Goal: Information Seeking & Learning: Learn about a topic

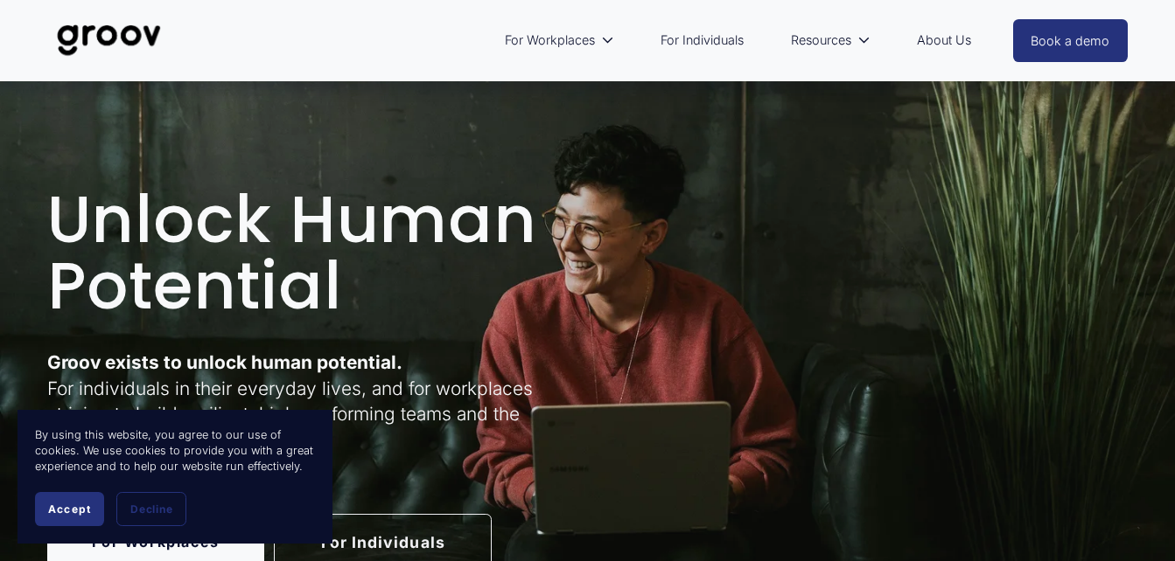
click at [945, 47] on link "About Us" at bounding box center [944, 40] width 72 height 40
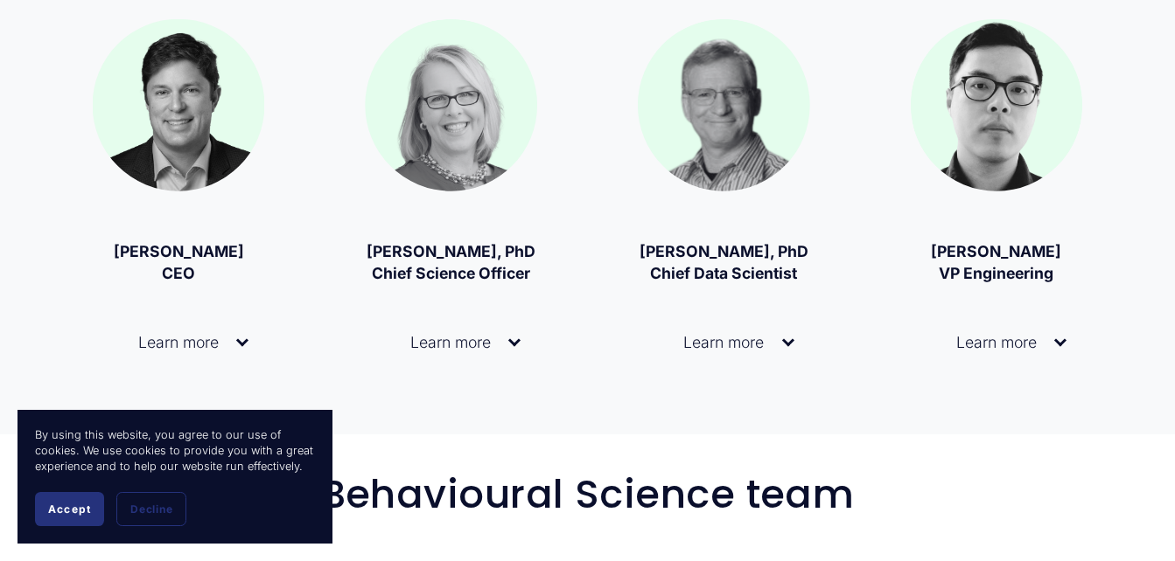
scroll to position [1224, 0]
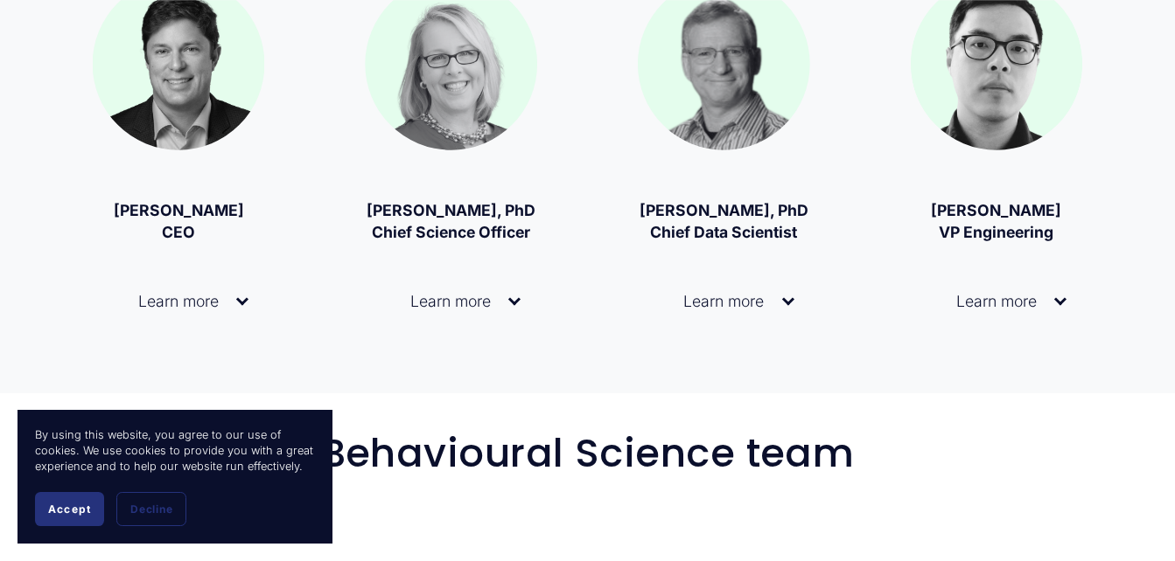
click at [242, 308] on div at bounding box center [242, 302] width 12 height 12
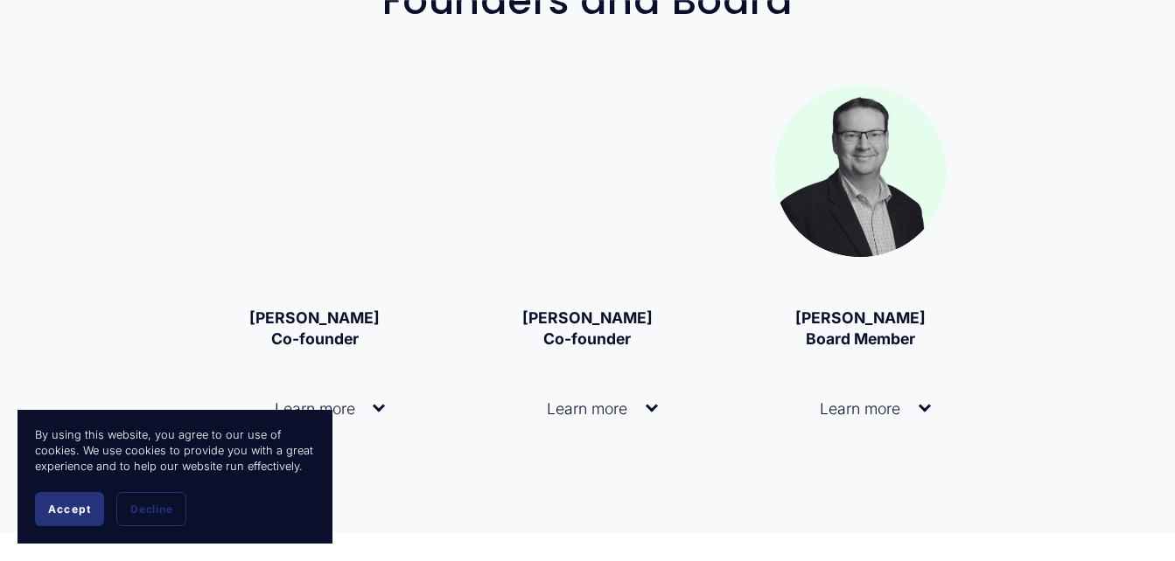
scroll to position [3149, 0]
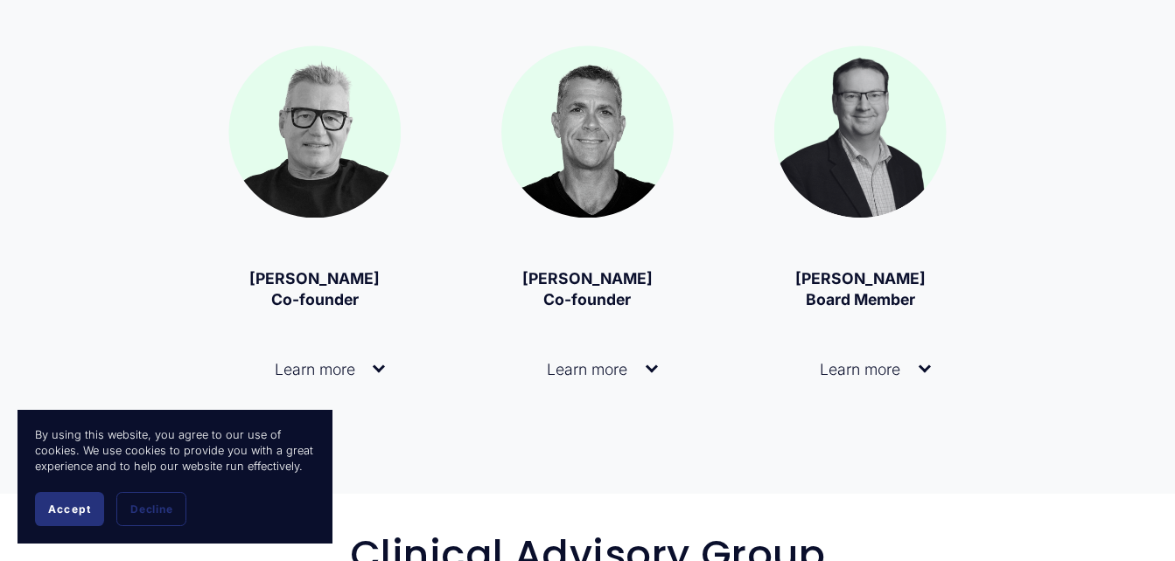
click at [654, 363] on div at bounding box center [651, 369] width 12 height 12
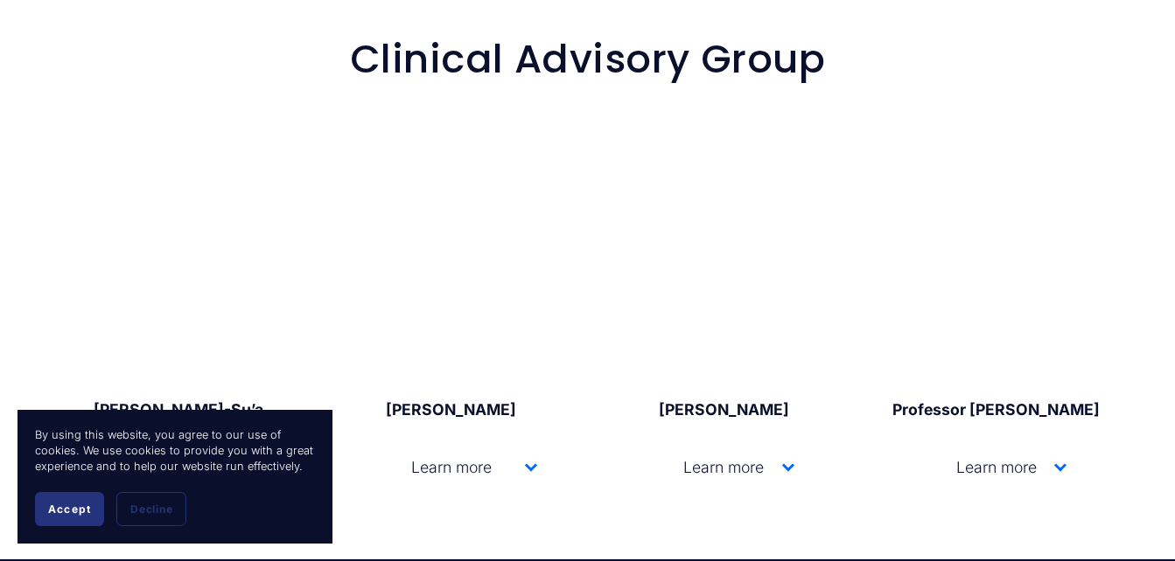
scroll to position [4285, 0]
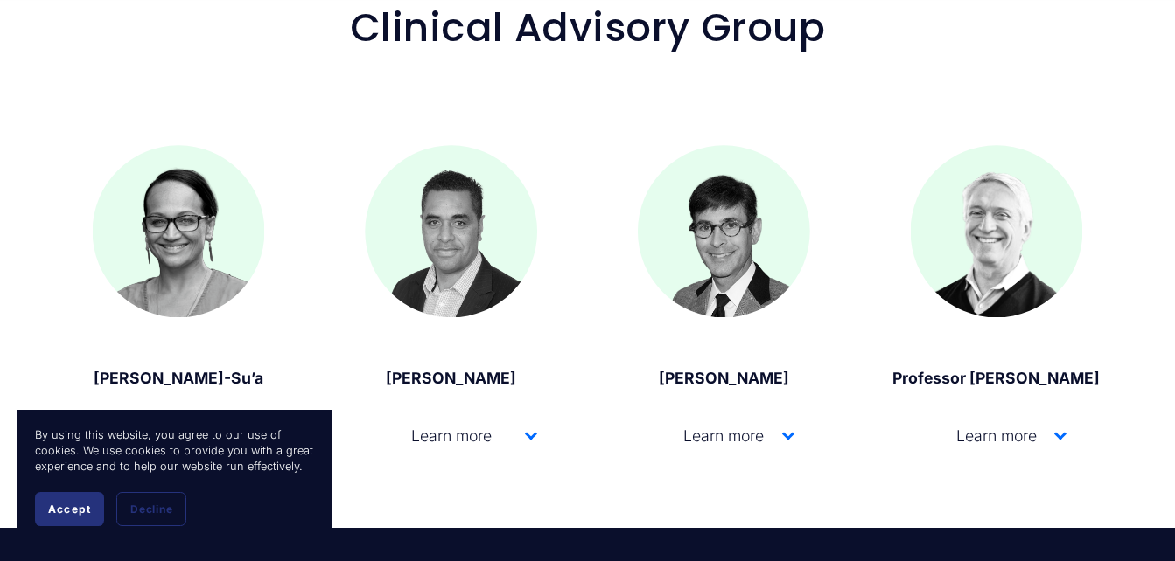
click at [532, 428] on div at bounding box center [531, 434] width 12 height 12
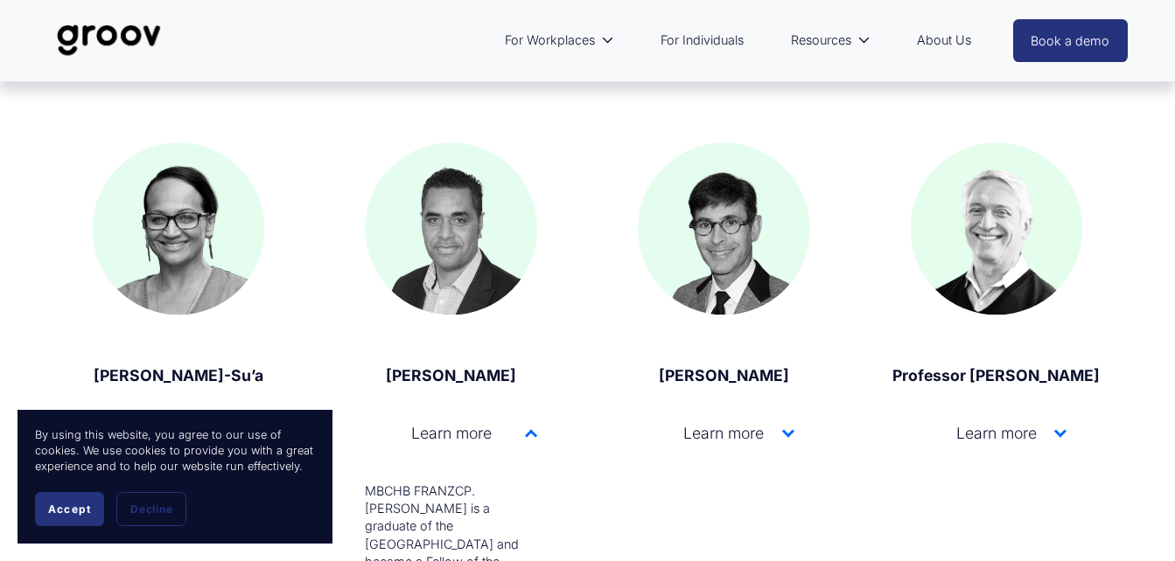
scroll to position [4163, 0]
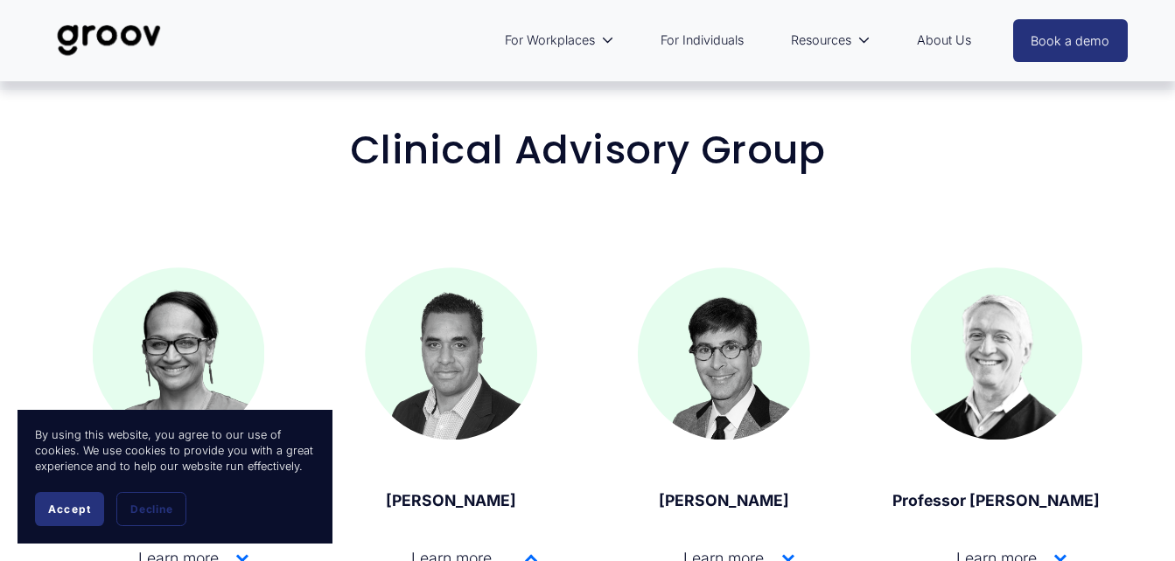
click at [460, 268] on div at bounding box center [451, 354] width 172 height 172
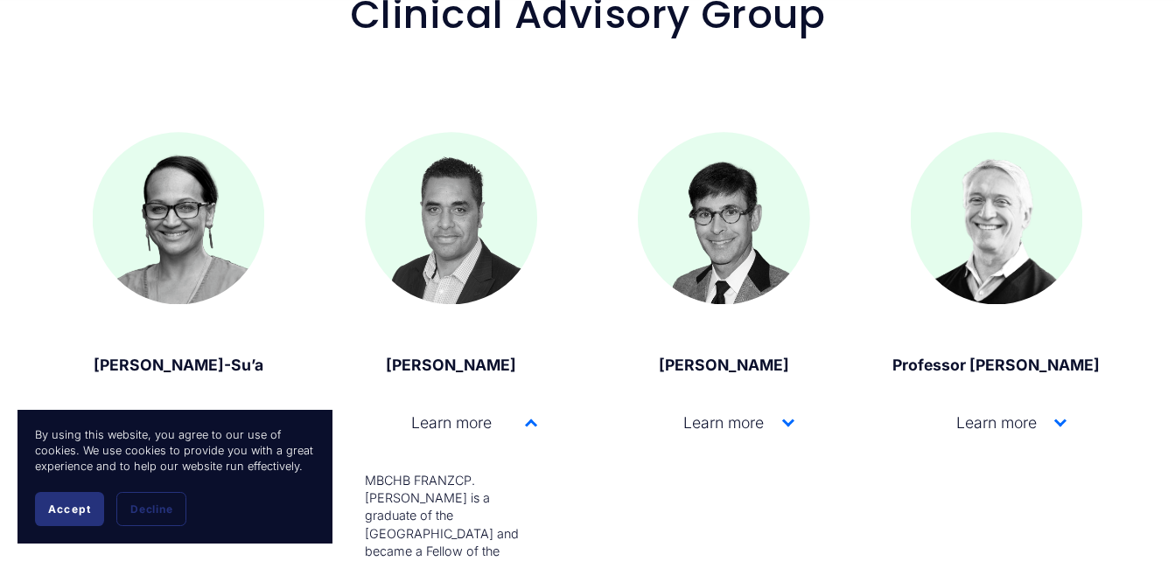
scroll to position [4338, 0]
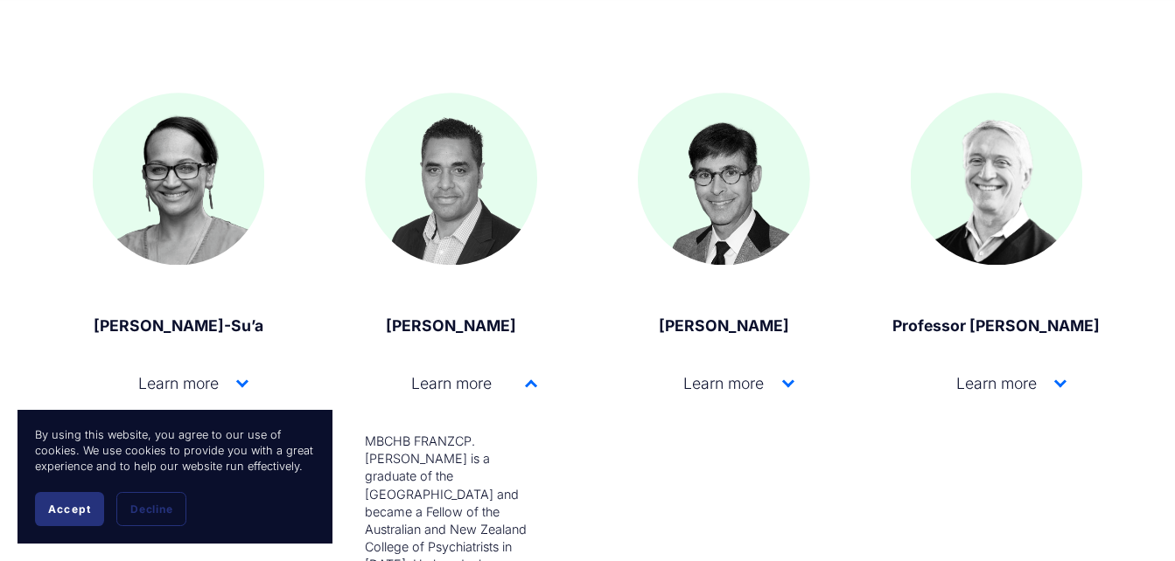
click at [791, 375] on div at bounding box center [788, 381] width 12 height 12
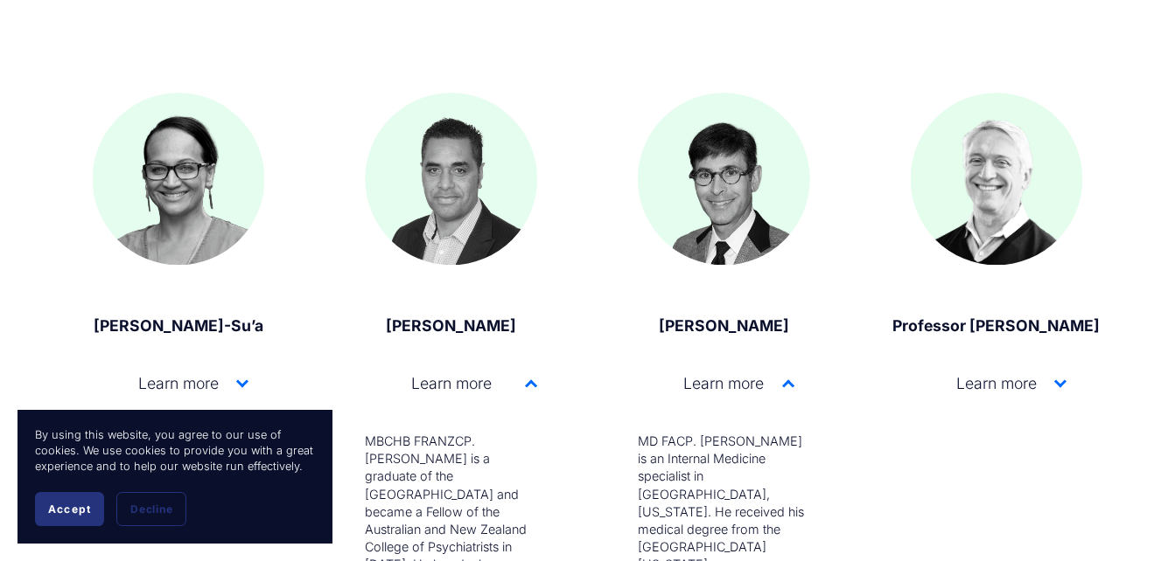
click at [1058, 375] on div at bounding box center [1060, 381] width 12 height 12
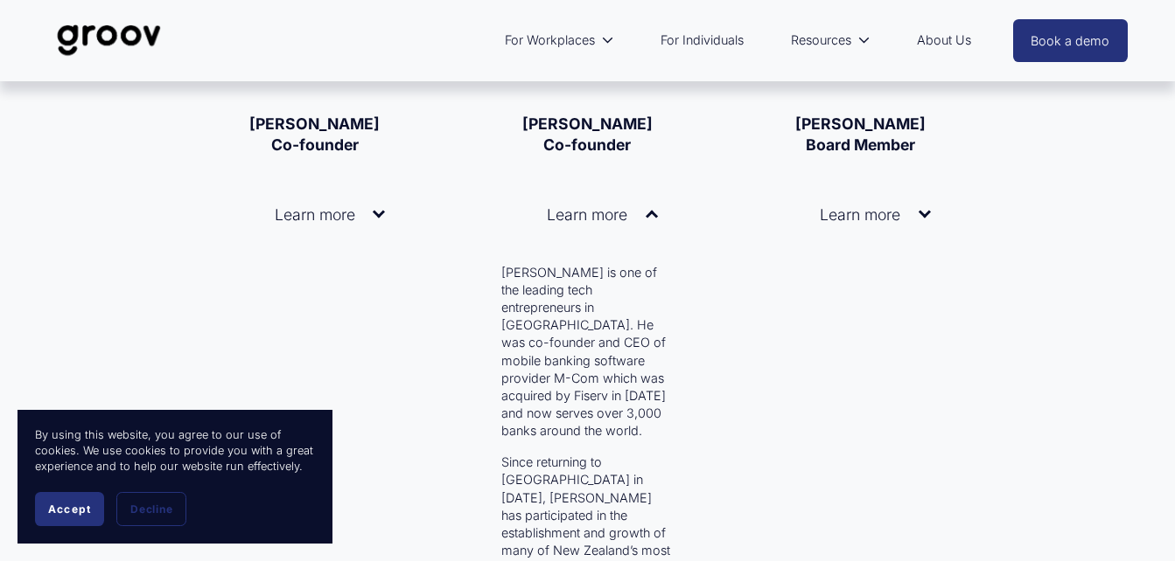
scroll to position [3288, 0]
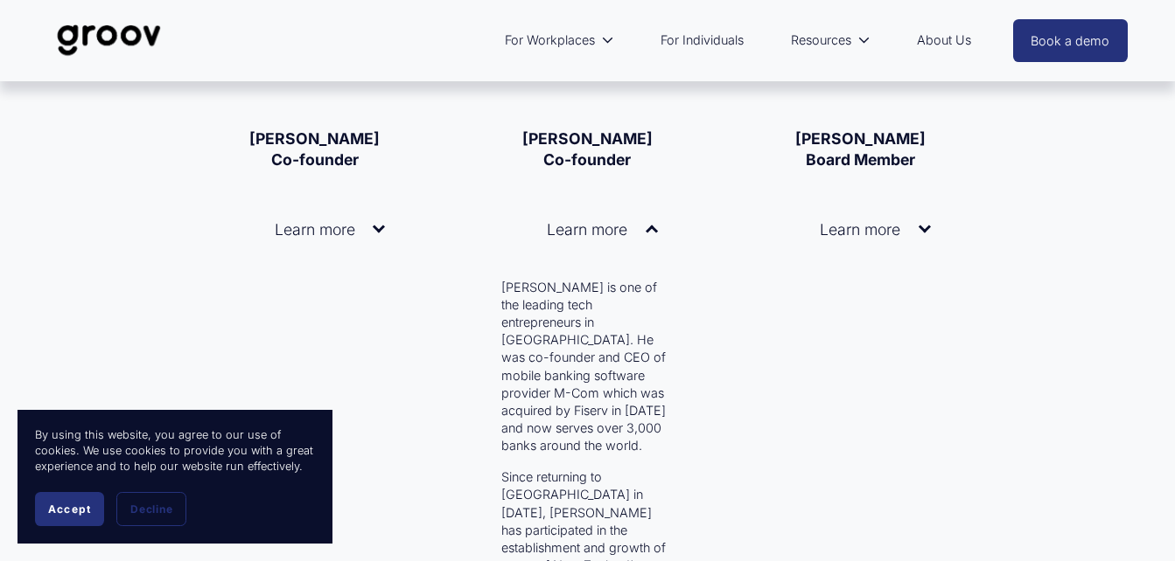
click at [379, 221] on div at bounding box center [379, 227] width 12 height 12
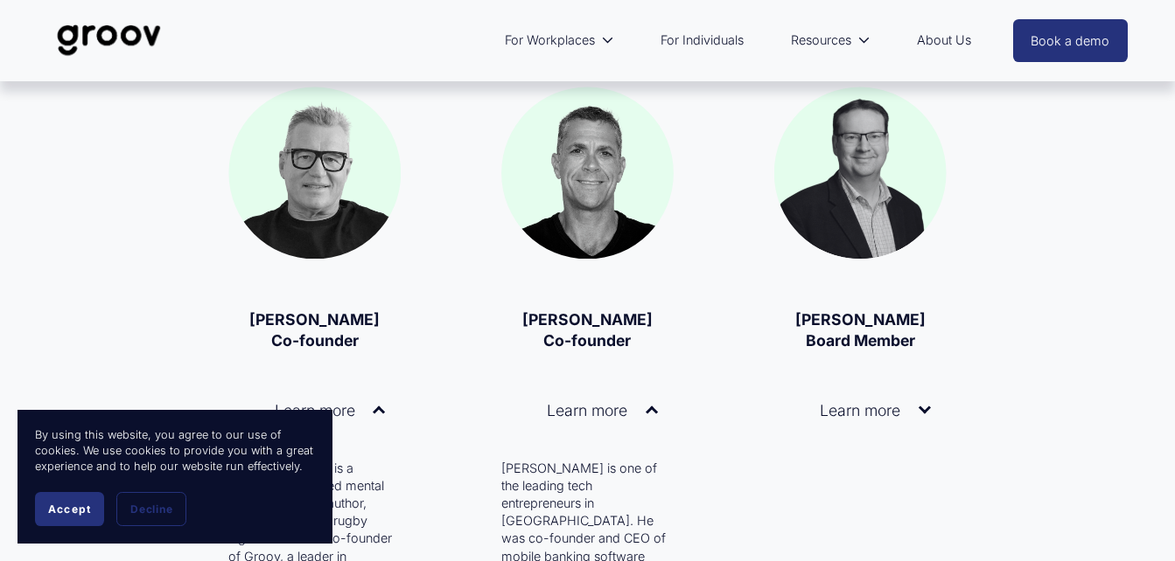
scroll to position [3026, 0]
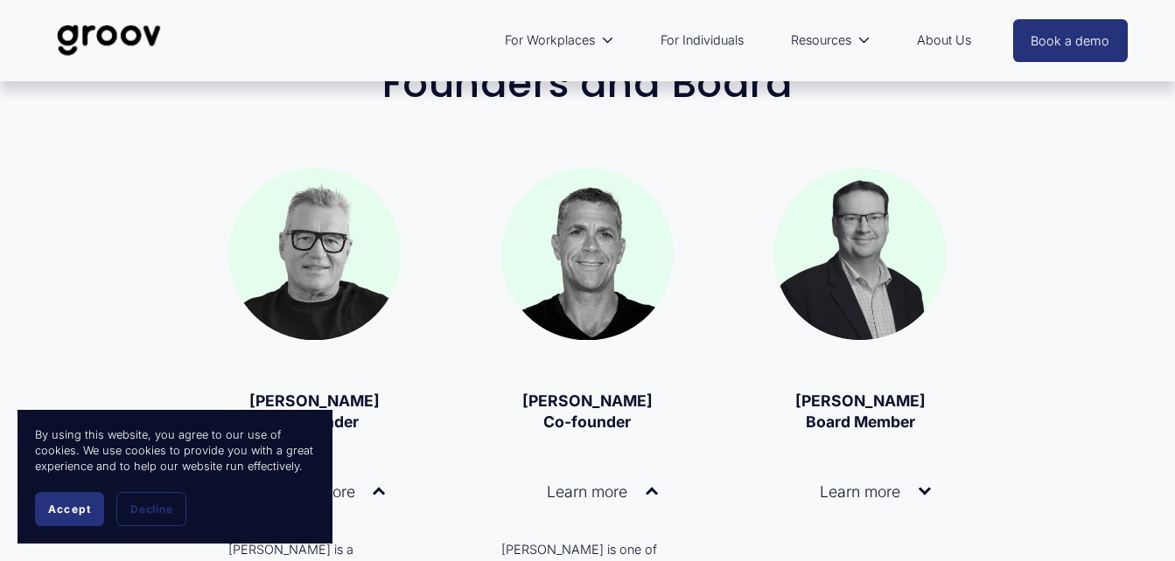
click at [925, 485] on div at bounding box center [924, 491] width 12 height 12
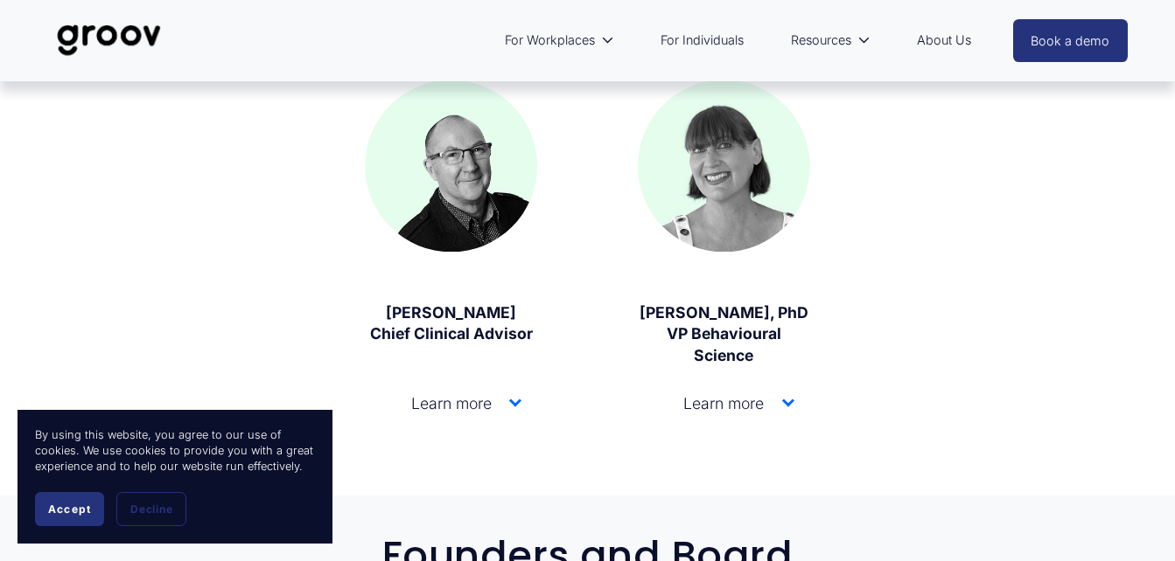
scroll to position [2501, 0]
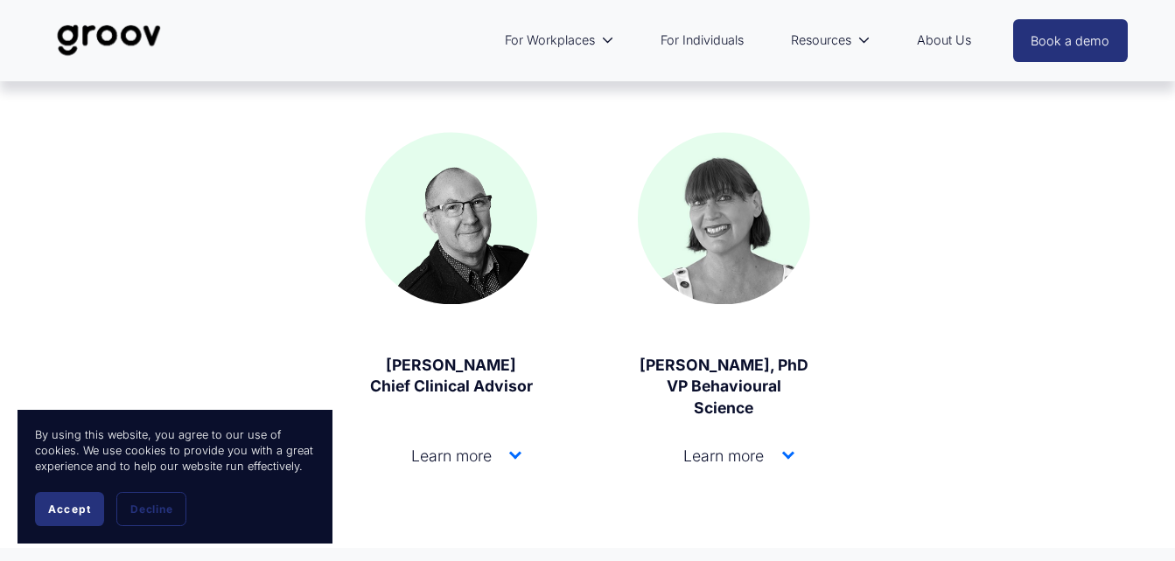
click at [784, 450] on div at bounding box center [788, 456] width 12 height 12
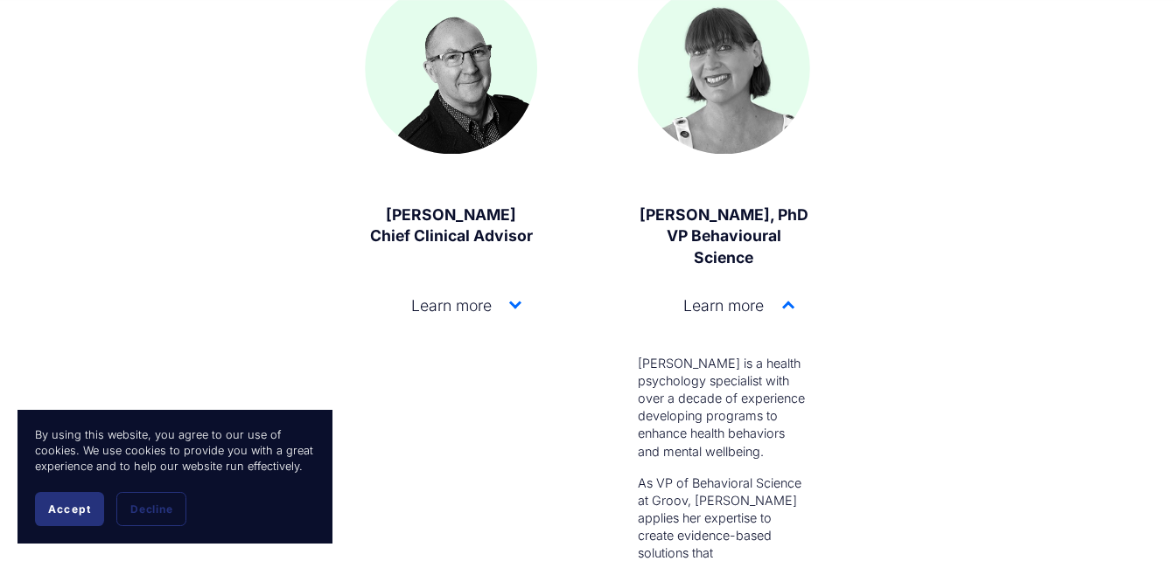
scroll to position [2676, 0]
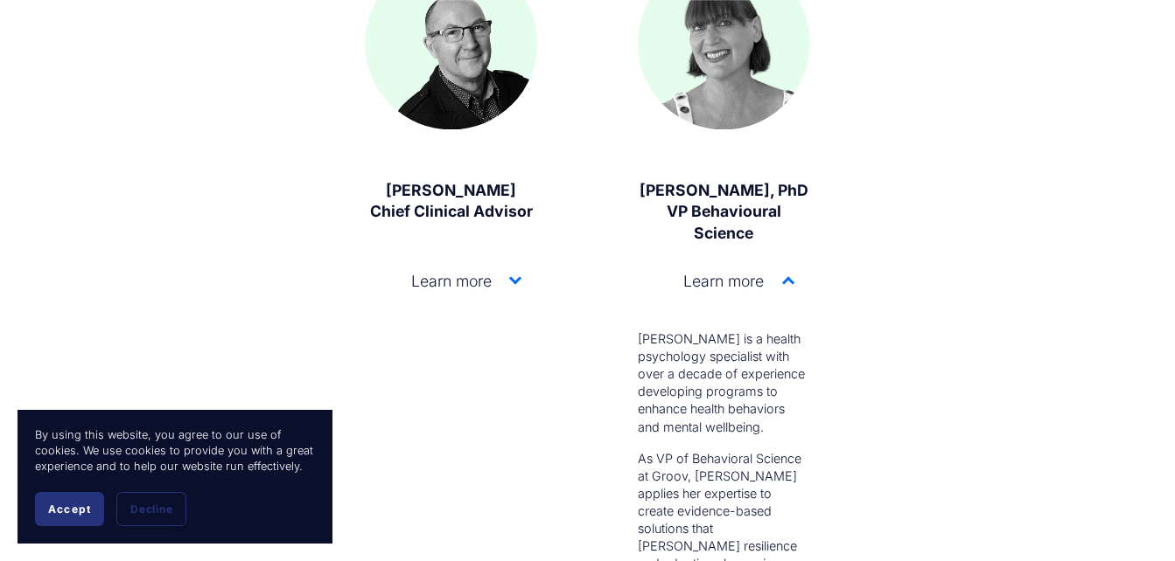
click at [511, 273] on div at bounding box center [515, 279] width 12 height 12
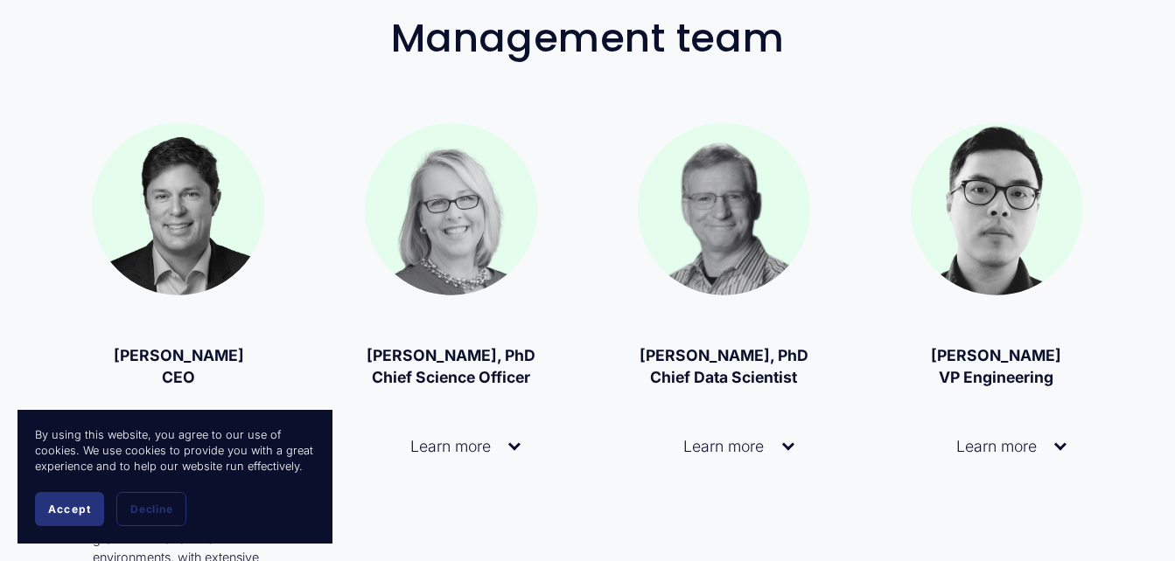
scroll to position [1102, 0]
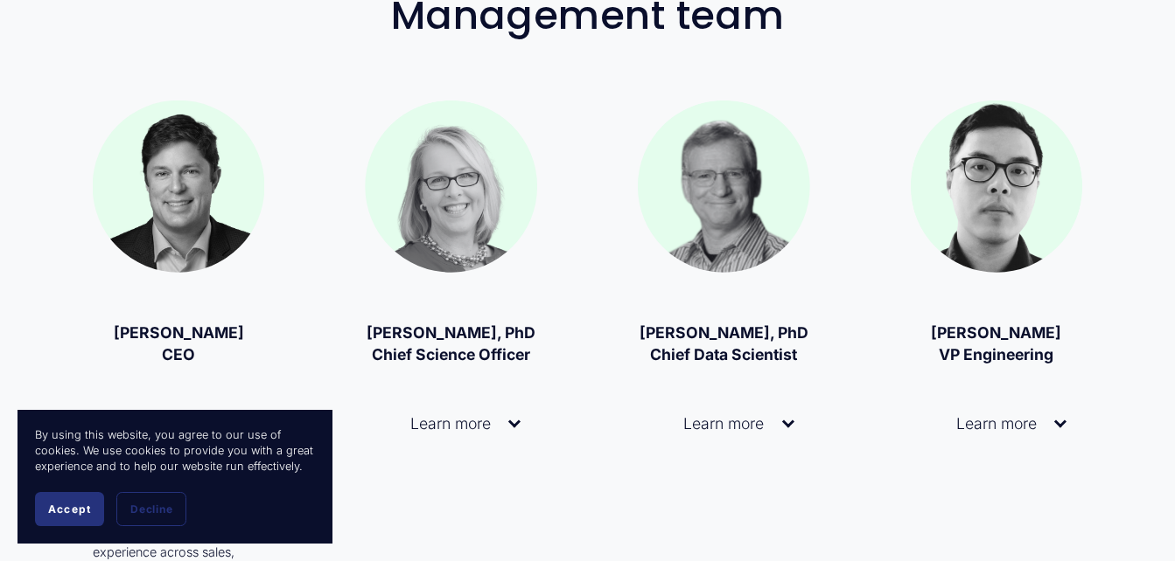
click at [1061, 430] on div at bounding box center [1060, 424] width 12 height 12
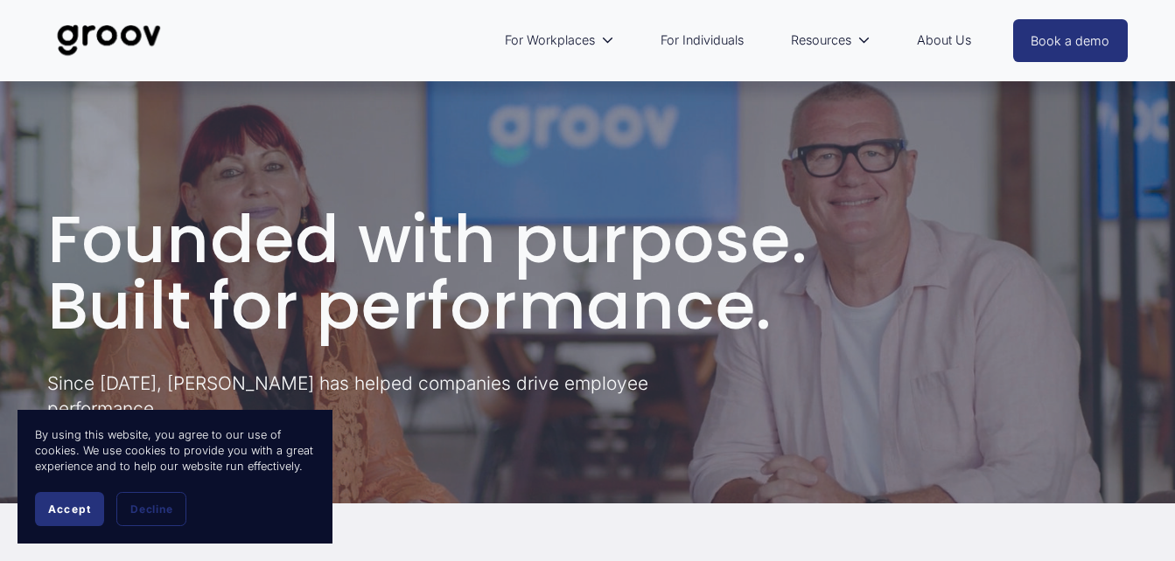
scroll to position [0, 0]
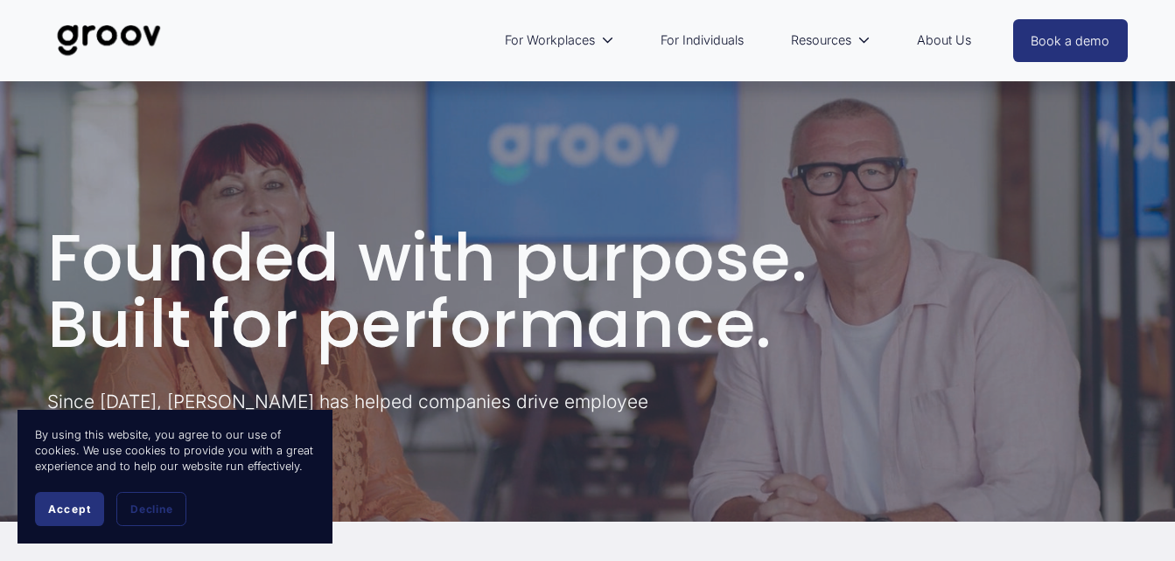
click at [702, 41] on link "For Individuals" at bounding box center [702, 40] width 101 height 40
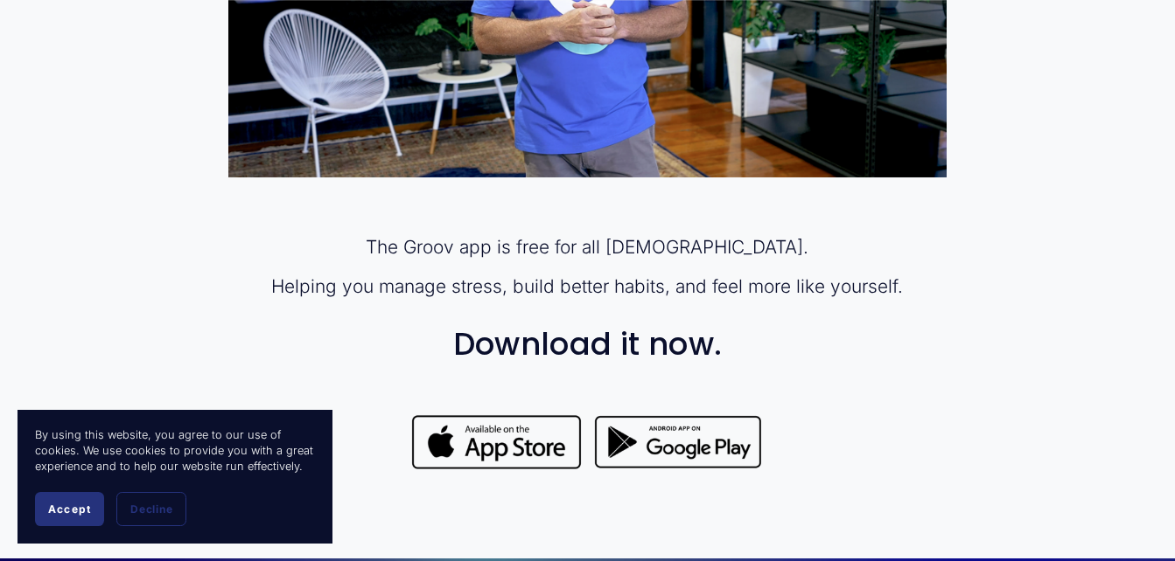
scroll to position [1224, 0]
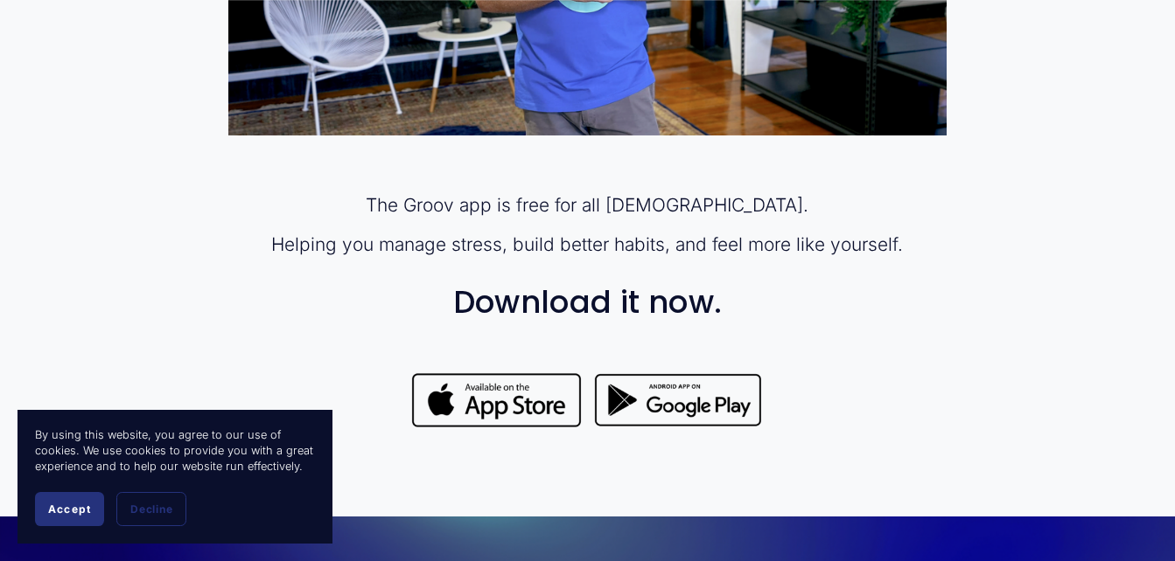
click at [708, 429] on div at bounding box center [678, 401] width 172 height 61
